Goal: Check status: Check status

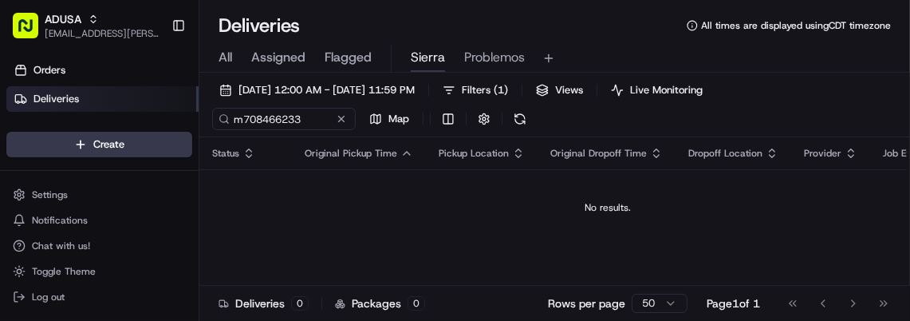
type input "m708466233"
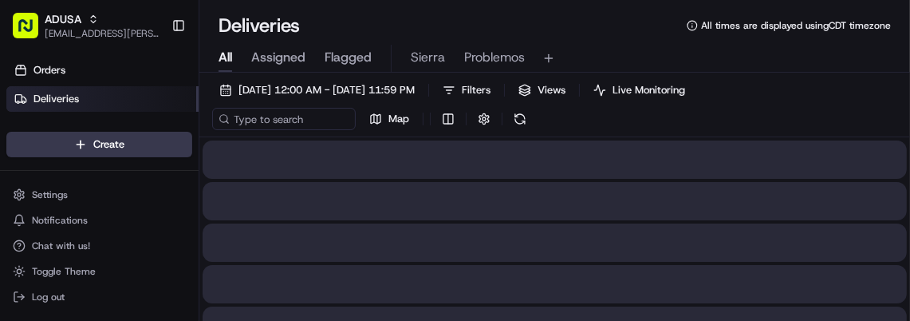
click at [222, 58] on span "All" at bounding box center [226, 57] width 14 height 19
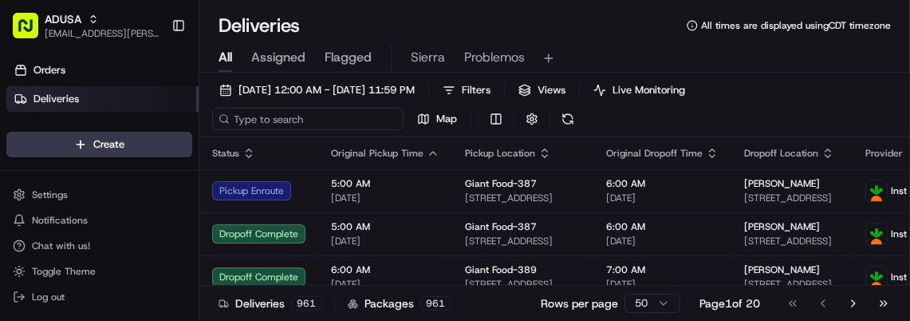
click at [254, 112] on input at bounding box center [307, 119] width 191 height 22
paste input "m708466233"
click at [254, 112] on input "m708466233" at bounding box center [307, 119] width 191 height 22
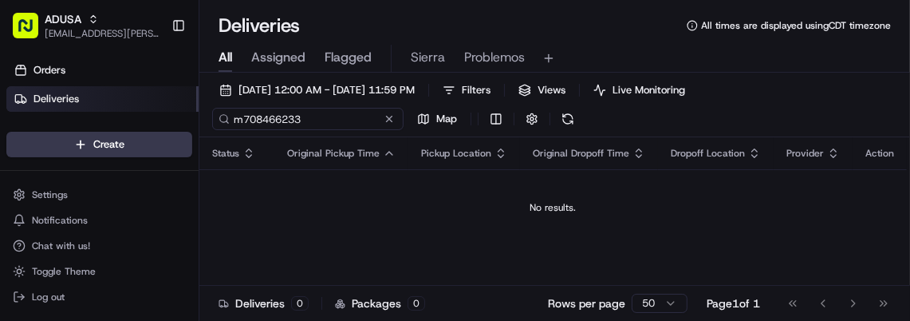
click at [324, 120] on input "m708466233" at bounding box center [307, 119] width 191 height 22
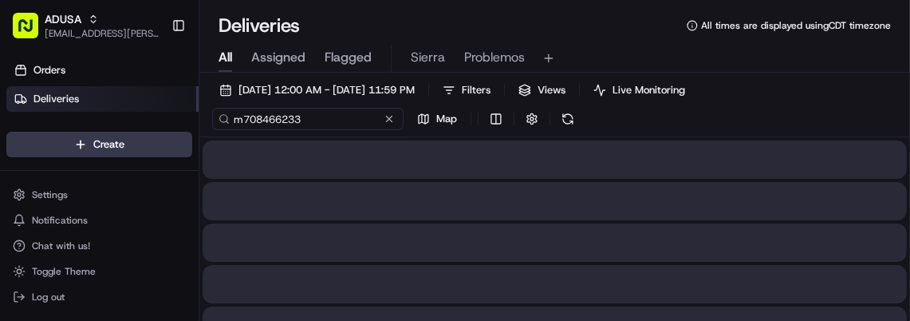
type input "m708466233"
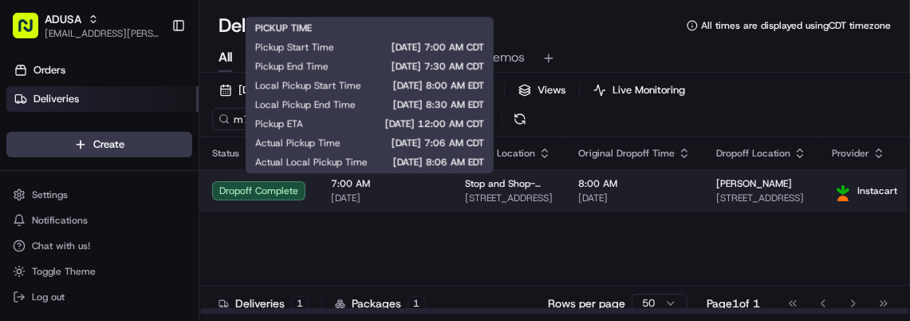
click at [421, 187] on span "7:00 AM" at bounding box center [385, 183] width 109 height 13
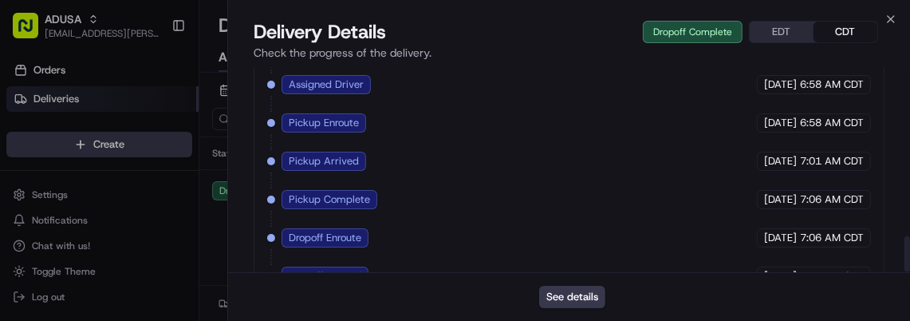
scroll to position [972, 0]
